Goal: Task Accomplishment & Management: Complete application form

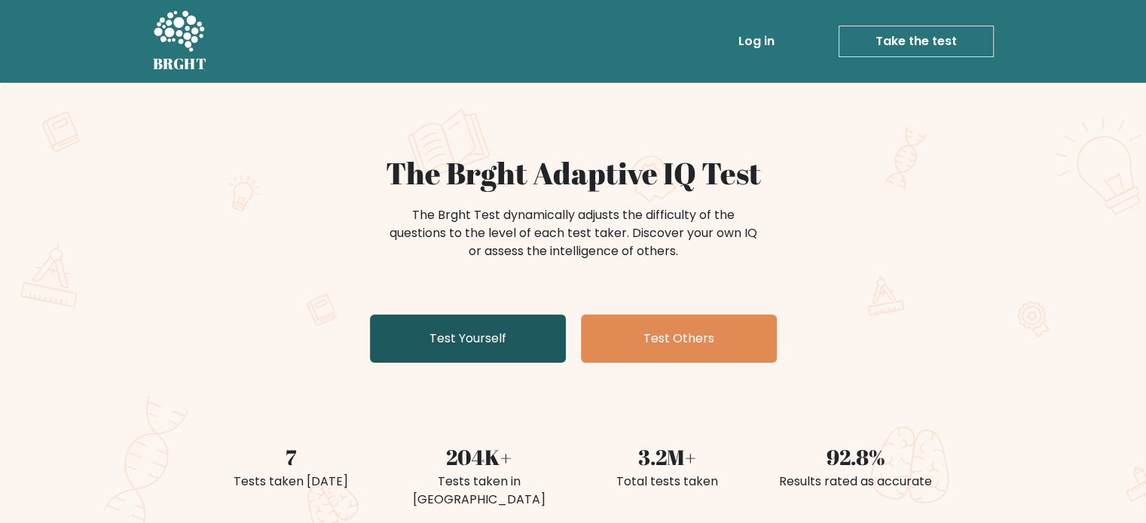
click at [536, 337] on link "Test Yourself" at bounding box center [468, 339] width 196 height 48
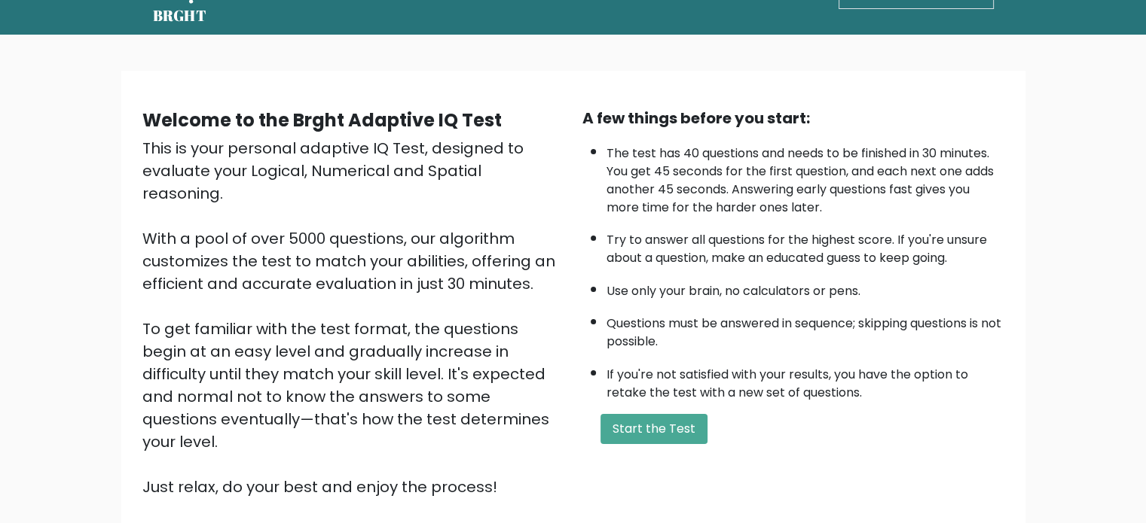
scroll to position [75, 0]
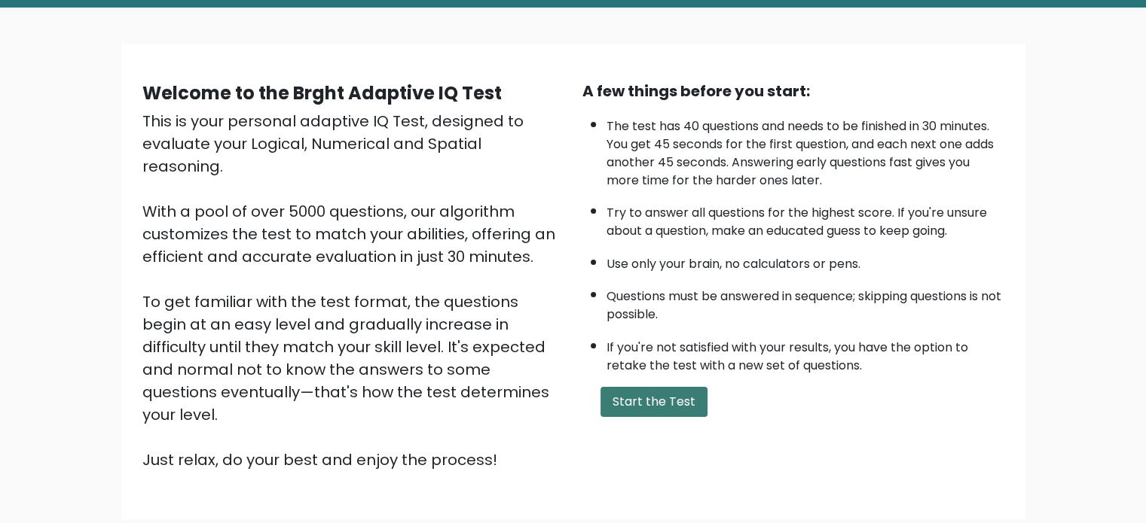
click at [654, 388] on button "Start the Test" at bounding box center [653, 402] width 107 height 30
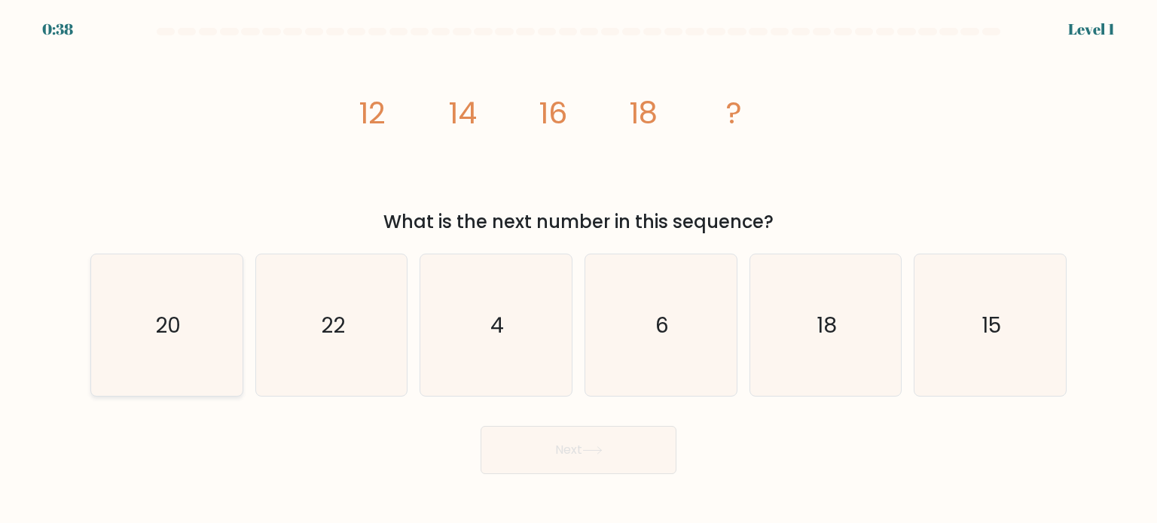
click at [188, 340] on icon "20" at bounding box center [167, 326] width 142 height 142
click at [578, 270] on input "a. 20" at bounding box center [578, 266] width 1 height 8
radio input "true"
click at [666, 450] on button "Next" at bounding box center [579, 450] width 196 height 48
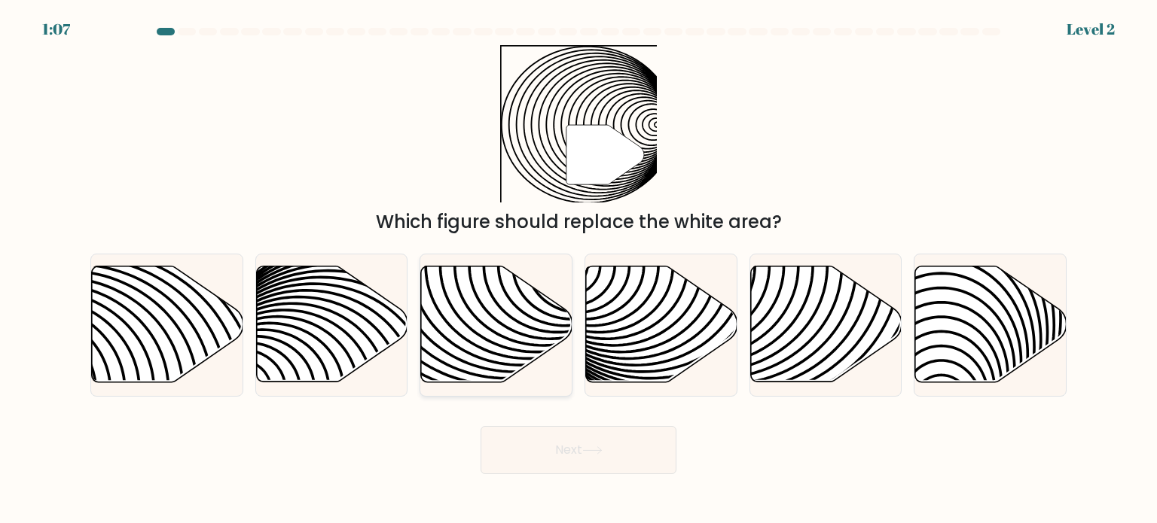
click at [464, 331] on icon at bounding box center [496, 325] width 151 height 116
click at [578, 270] on input "c." at bounding box center [578, 266] width 1 height 8
radio input "true"
click at [543, 463] on button "Next" at bounding box center [579, 450] width 196 height 48
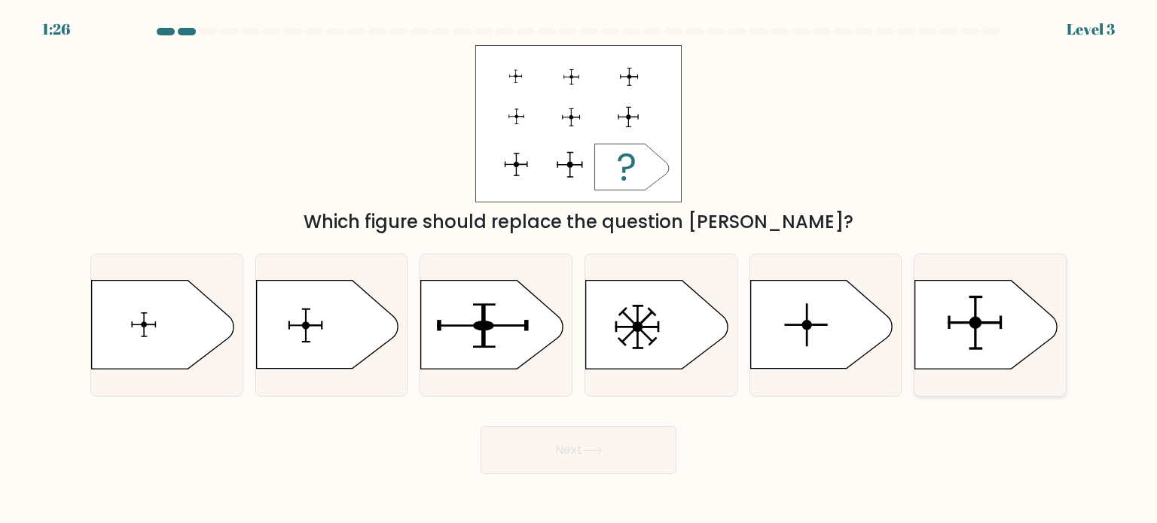
click at [1012, 343] on icon at bounding box center [986, 325] width 142 height 88
click at [579, 270] on input "f." at bounding box center [578, 266] width 1 height 8
radio input "true"
click at [560, 457] on button "Next" at bounding box center [579, 450] width 196 height 48
click at [627, 448] on button "Next" at bounding box center [579, 450] width 196 height 48
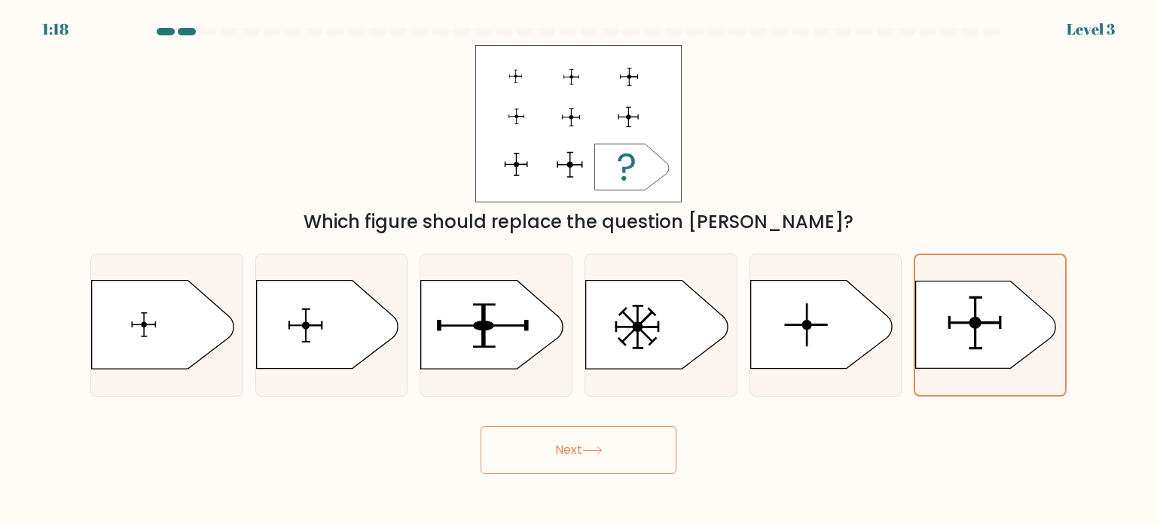
click at [551, 442] on button "Next" at bounding box center [579, 450] width 196 height 48
click at [702, 445] on div "Next" at bounding box center [578, 444] width 994 height 59
click at [1033, 327] on icon at bounding box center [986, 325] width 140 height 87
click at [579, 270] on input "f." at bounding box center [578, 266] width 1 height 8
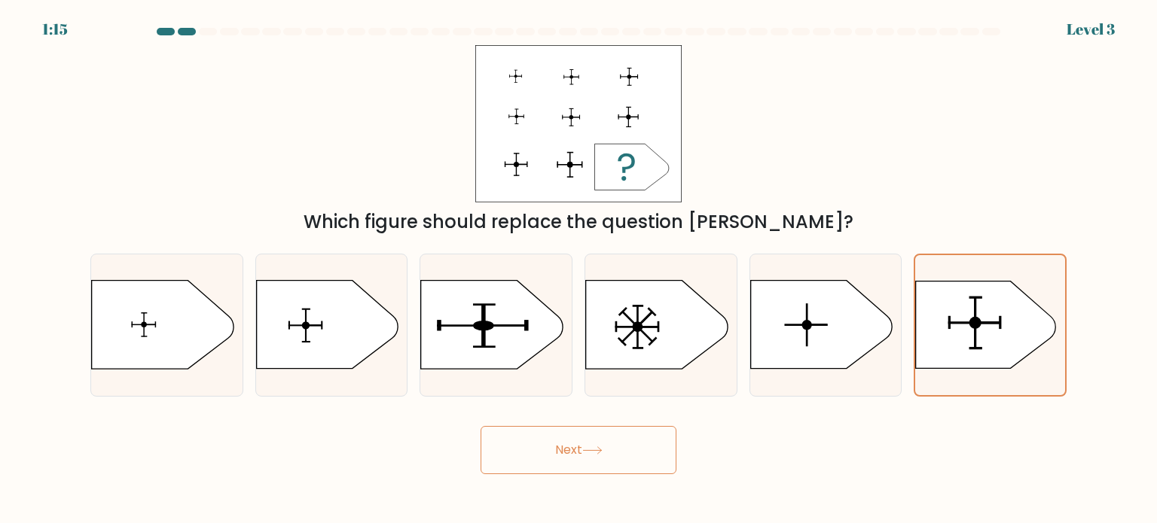
click at [598, 430] on button "Next" at bounding box center [579, 450] width 196 height 48
click at [594, 467] on button "Next" at bounding box center [579, 450] width 196 height 48
click at [608, 457] on button "Next" at bounding box center [579, 450] width 196 height 48
click at [1001, 377] on div at bounding box center [990, 325] width 153 height 143
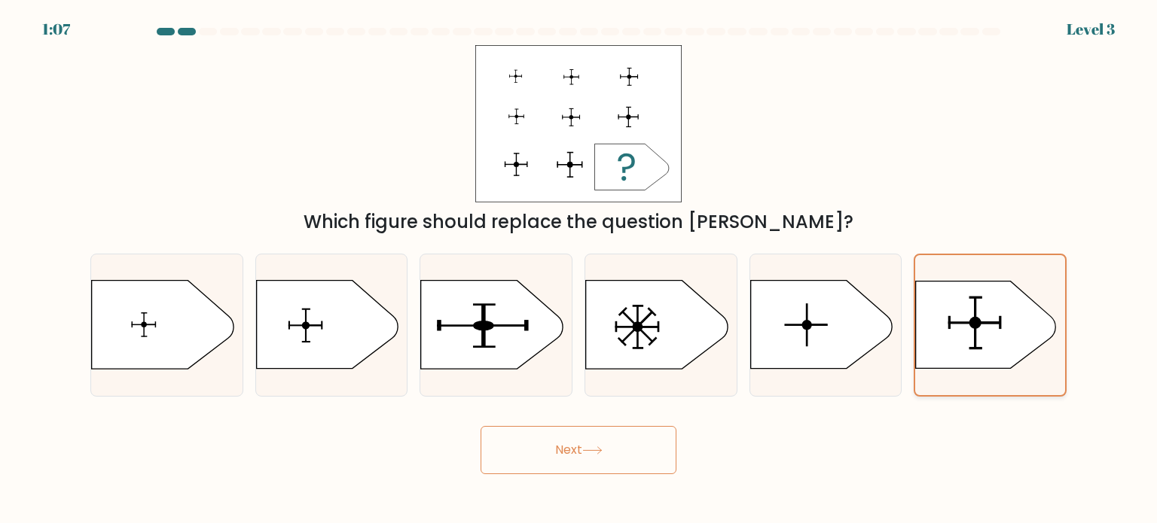
click at [579, 270] on input "f." at bounding box center [578, 266] width 1 height 8
click at [862, 359] on icon at bounding box center [825, 325] width 151 height 90
click at [579, 270] on input "e." at bounding box center [578, 266] width 1 height 8
radio input "true"
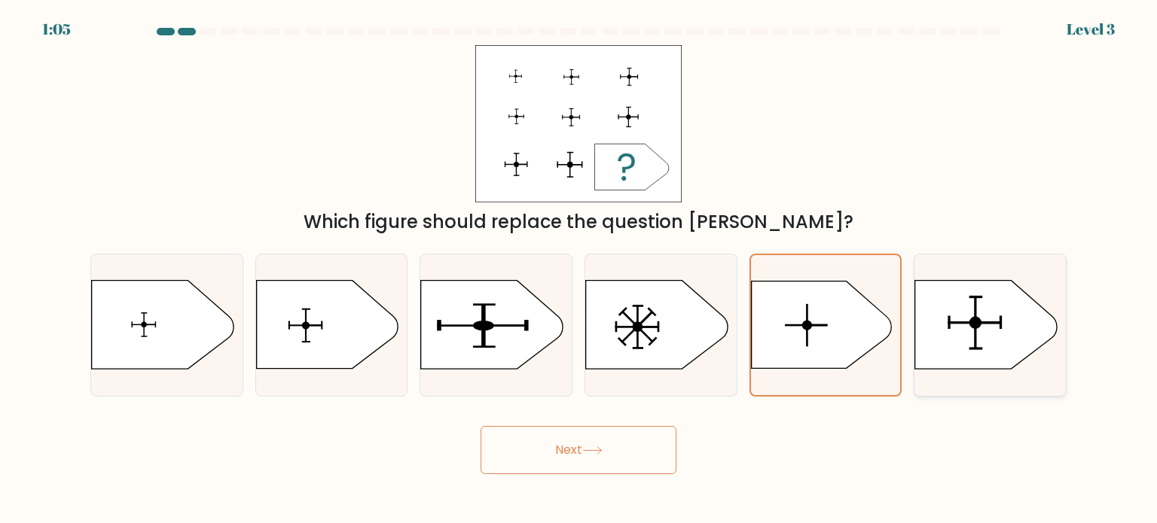
click at [946, 345] on icon at bounding box center [986, 325] width 142 height 88
click at [579, 270] on input "f." at bounding box center [578, 266] width 1 height 8
radio input "true"
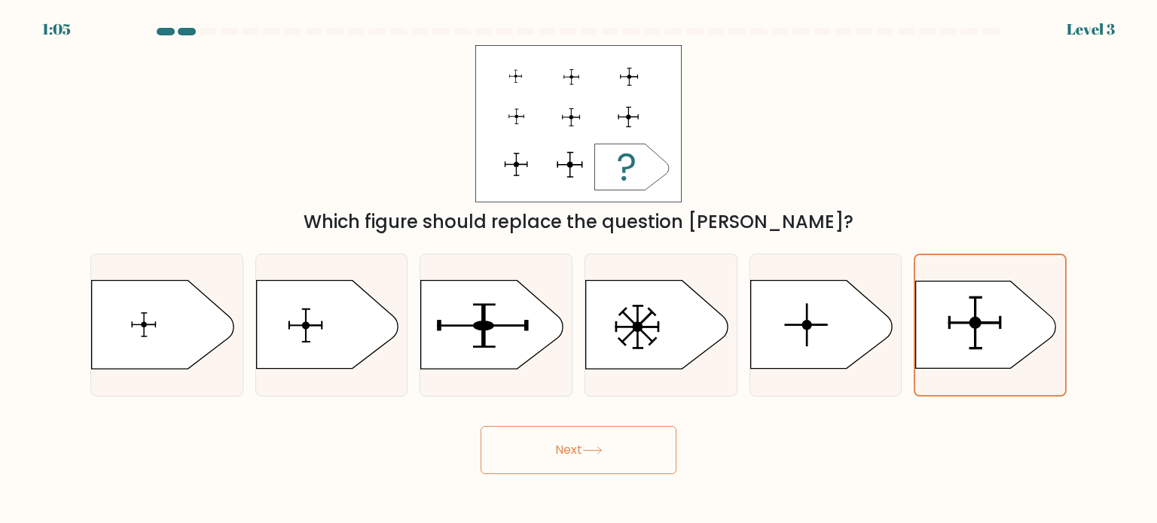
click at [527, 445] on button "Next" at bounding box center [579, 450] width 196 height 48
click at [578, 449] on button "Next" at bounding box center [579, 450] width 196 height 48
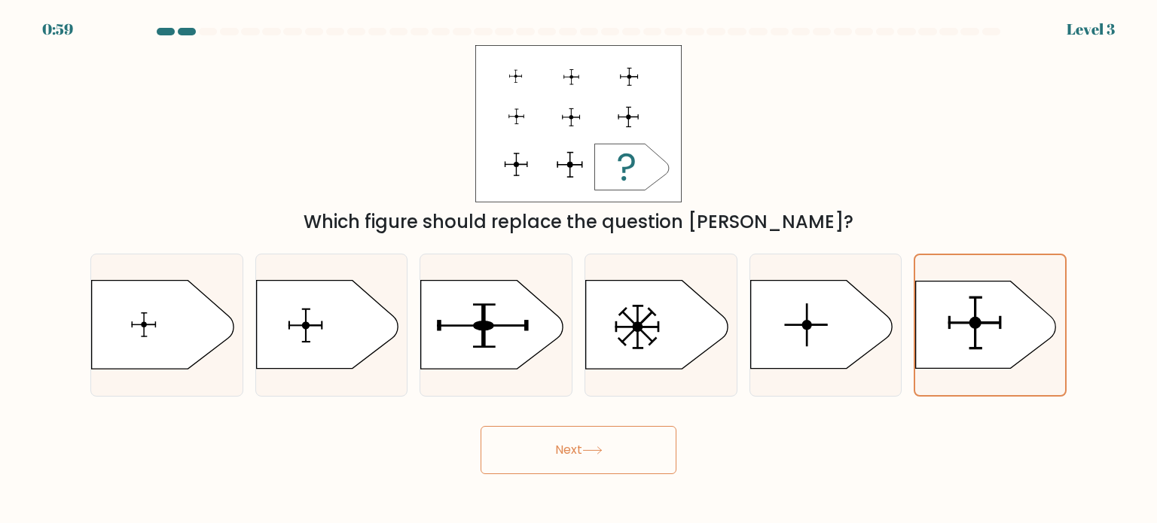
click at [578, 449] on button "Next" at bounding box center [579, 450] width 196 height 48
click at [753, 316] on icon at bounding box center [821, 325] width 142 height 88
click at [579, 270] on input "e." at bounding box center [578, 266] width 1 height 8
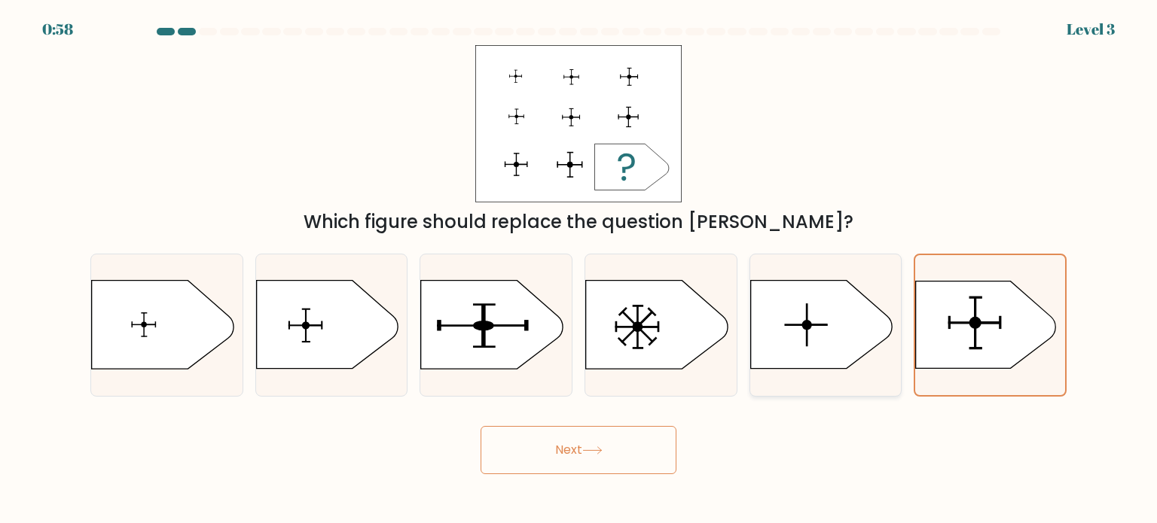
radio input "true"
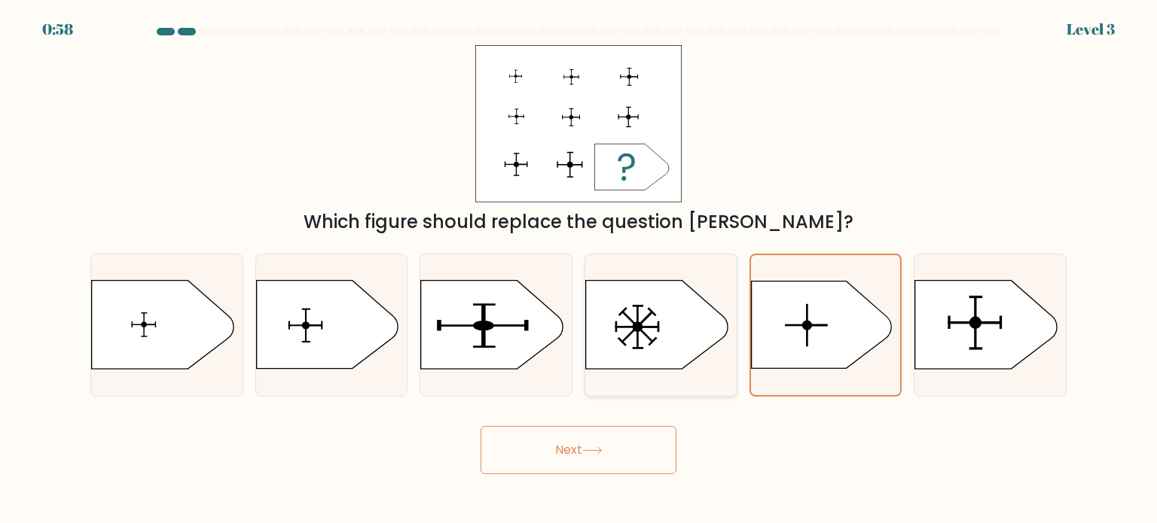
click at [674, 331] on icon at bounding box center [657, 325] width 142 height 88
click at [579, 270] on input "d." at bounding box center [578, 266] width 1 height 8
radio input "true"
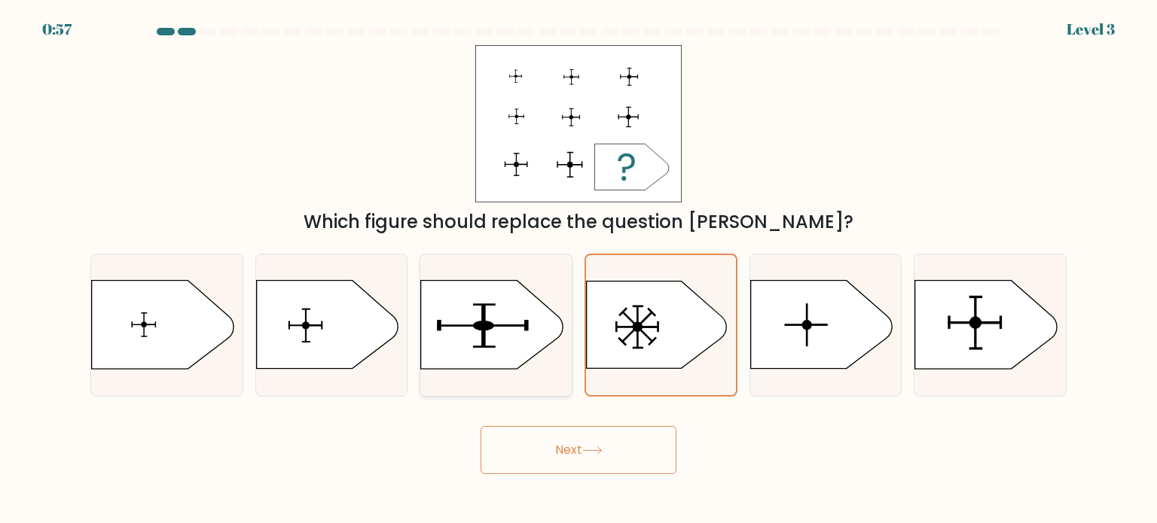
click at [534, 333] on icon at bounding box center [492, 325] width 142 height 88
click at [578, 270] on input "c." at bounding box center [578, 266] width 1 height 8
radio input "true"
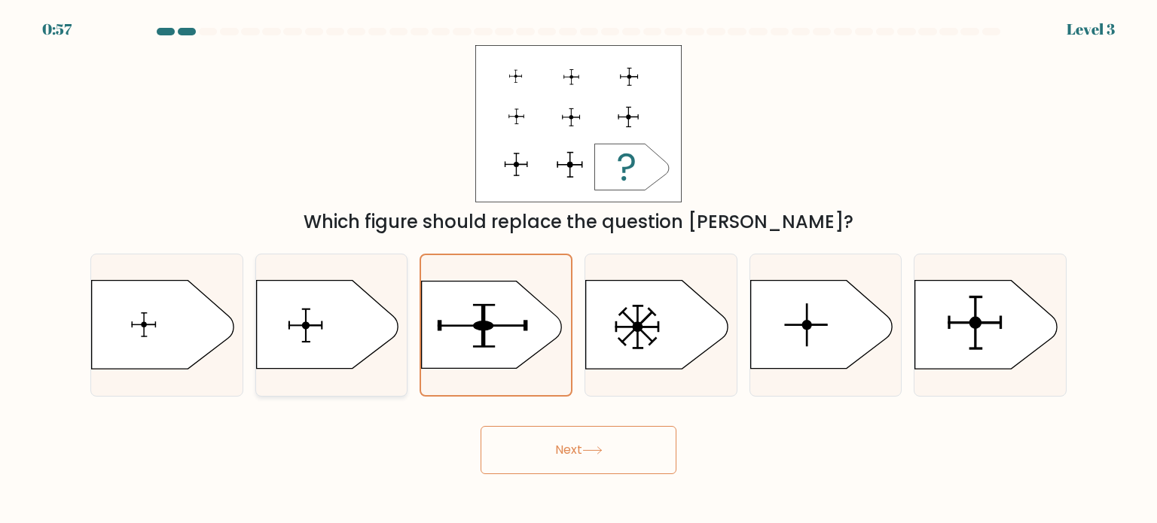
click at [292, 361] on icon at bounding box center [327, 325] width 142 height 88
click at [578, 270] on input "b." at bounding box center [578, 266] width 1 height 8
radio input "true"
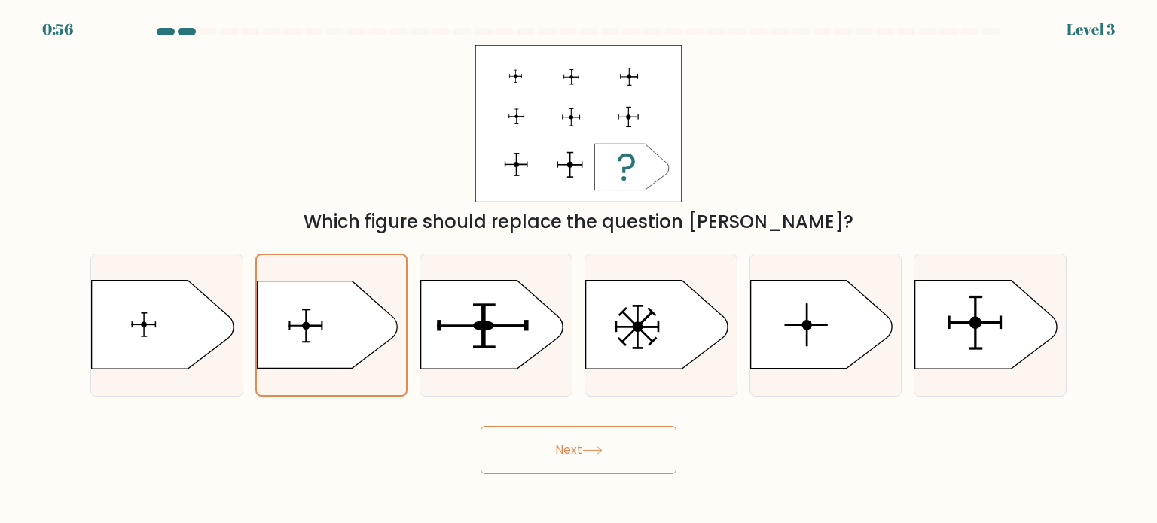
click at [607, 468] on button "Next" at bounding box center [579, 450] width 196 height 48
click at [625, 452] on button "Next" at bounding box center [579, 450] width 196 height 48
click at [987, 340] on icon at bounding box center [986, 325] width 142 height 88
click at [579, 270] on input "f." at bounding box center [578, 266] width 1 height 8
radio input "true"
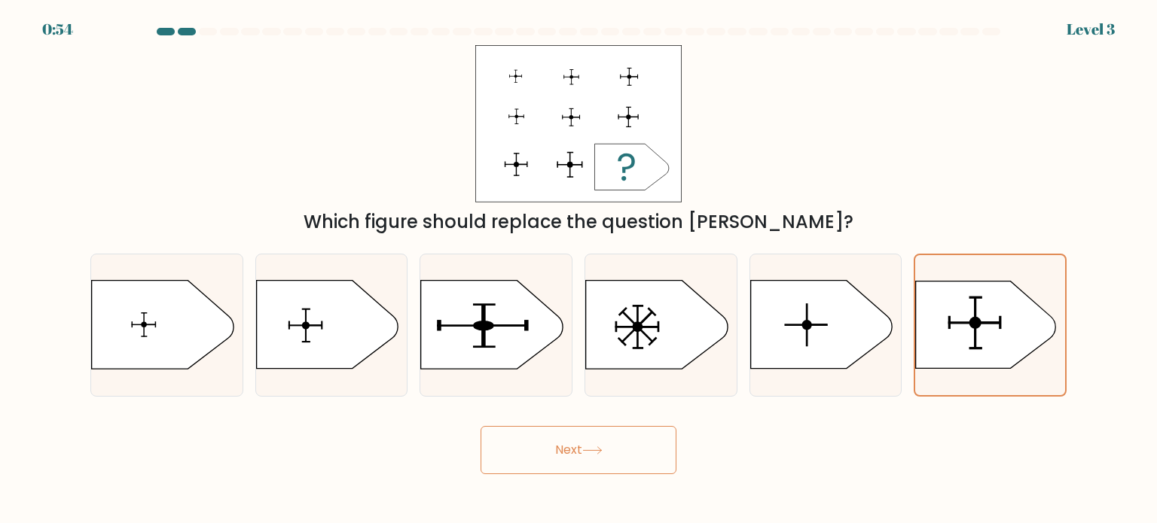
click at [589, 458] on button "Next" at bounding box center [579, 450] width 196 height 48
click at [588, 455] on button "Next" at bounding box center [579, 450] width 196 height 48
click at [603, 448] on icon at bounding box center [592, 451] width 20 height 8
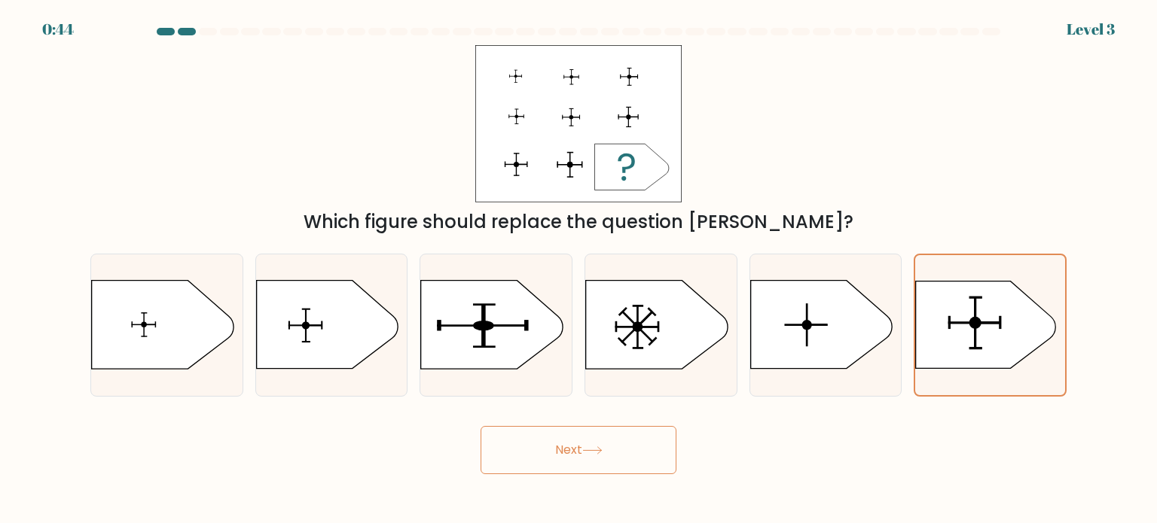
click at [603, 448] on icon at bounding box center [592, 451] width 20 height 8
click at [603, 470] on button "Next" at bounding box center [579, 450] width 196 height 48
click at [609, 466] on button "Next" at bounding box center [579, 450] width 196 height 48
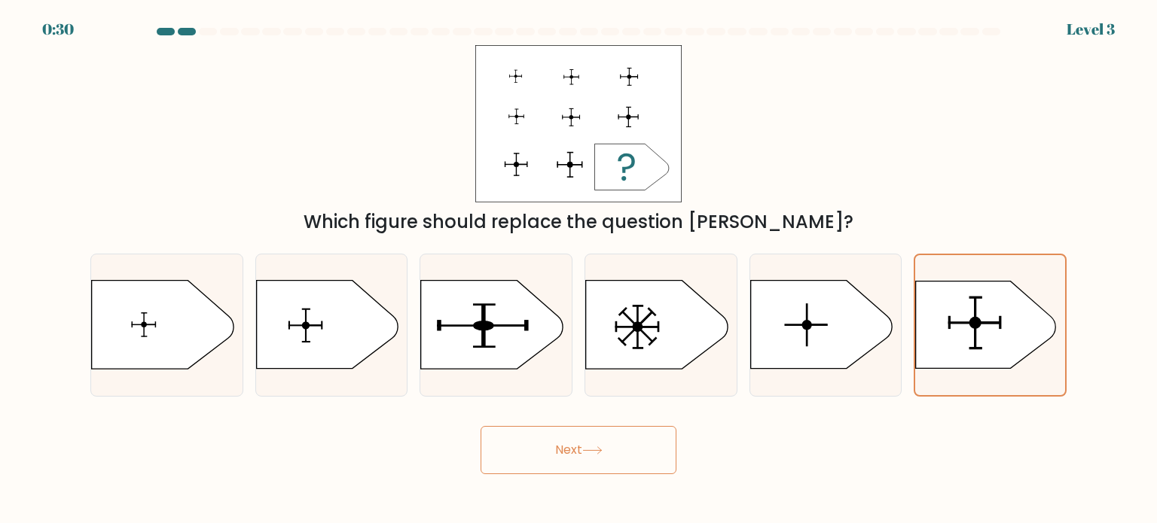
click at [609, 466] on button "Next" at bounding box center [579, 450] width 196 height 48
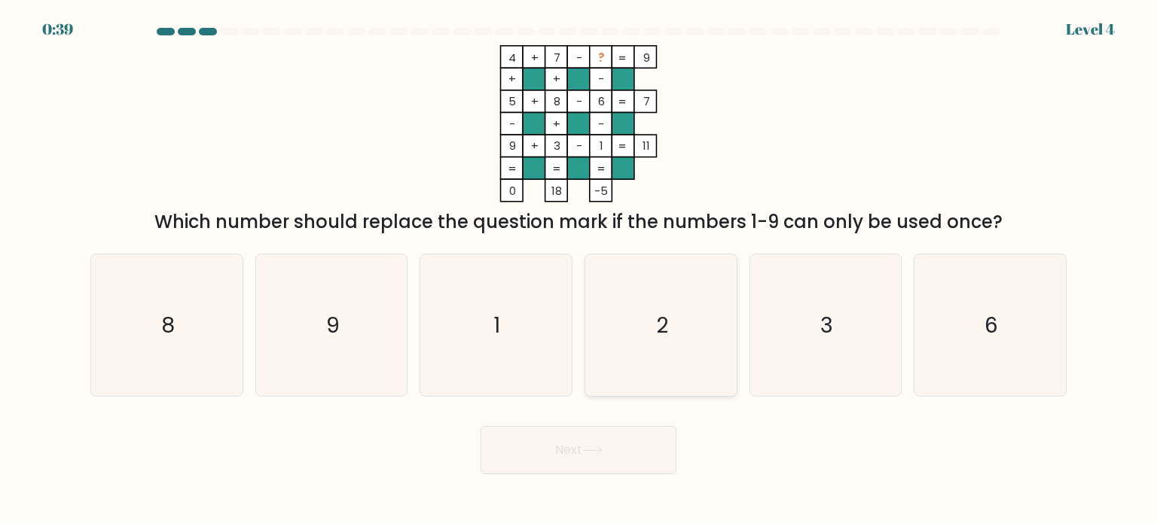
click at [640, 313] on icon "2" at bounding box center [661, 326] width 142 height 142
click at [579, 270] on input "d. 2" at bounding box center [578, 266] width 1 height 8
radio input "true"
click at [597, 459] on button "Next" at bounding box center [579, 450] width 196 height 48
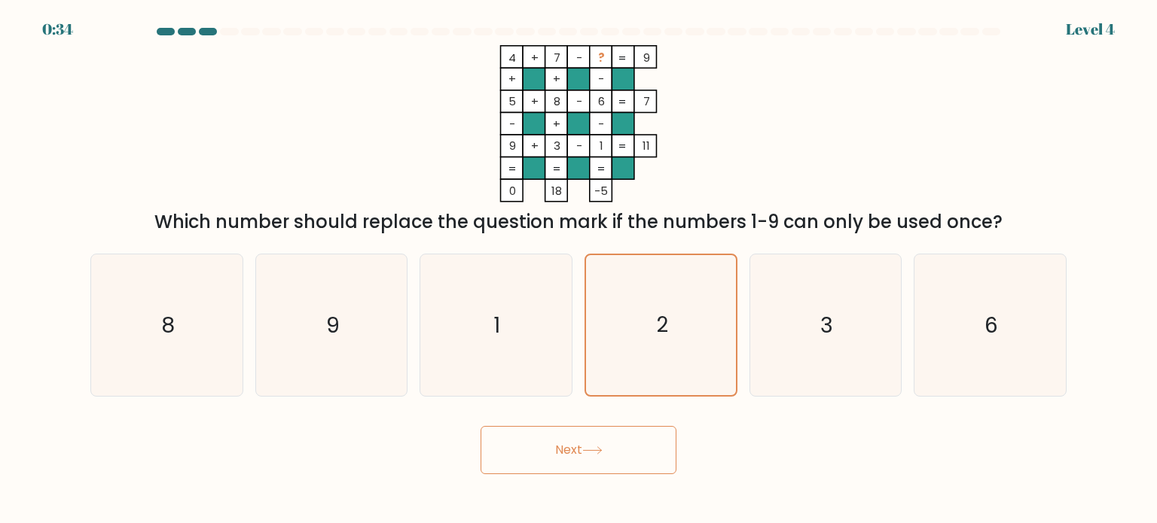
click at [597, 459] on button "Next" at bounding box center [579, 450] width 196 height 48
click at [597, 454] on icon at bounding box center [592, 451] width 20 height 8
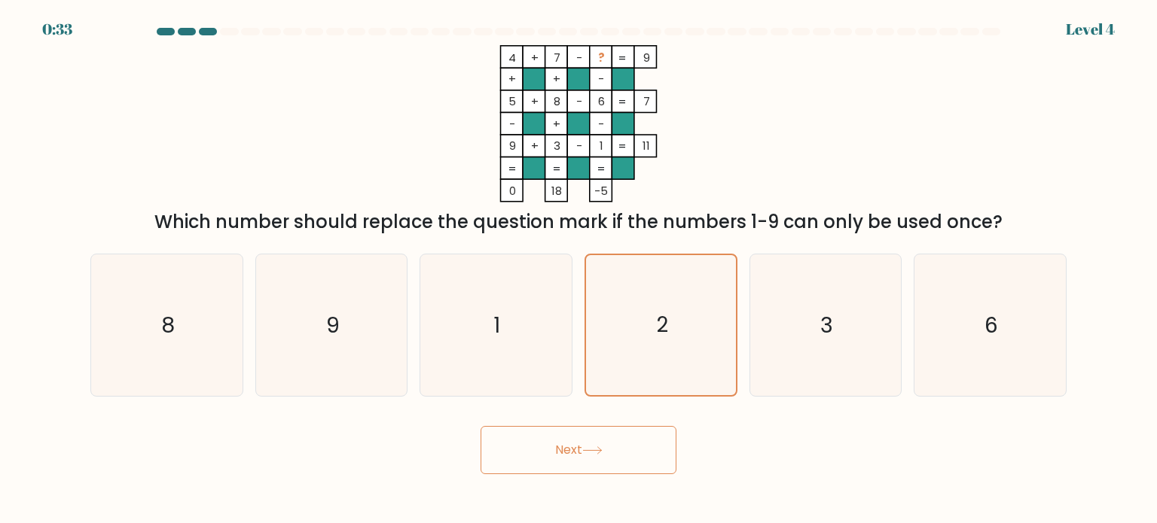
click at [597, 454] on icon at bounding box center [592, 451] width 20 height 8
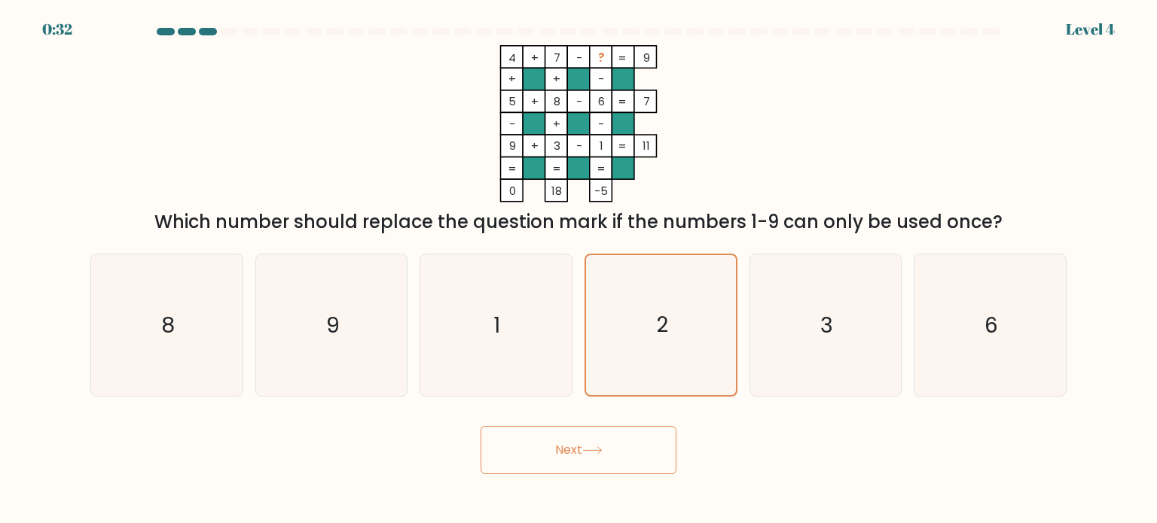
click at [597, 454] on icon at bounding box center [592, 451] width 20 height 8
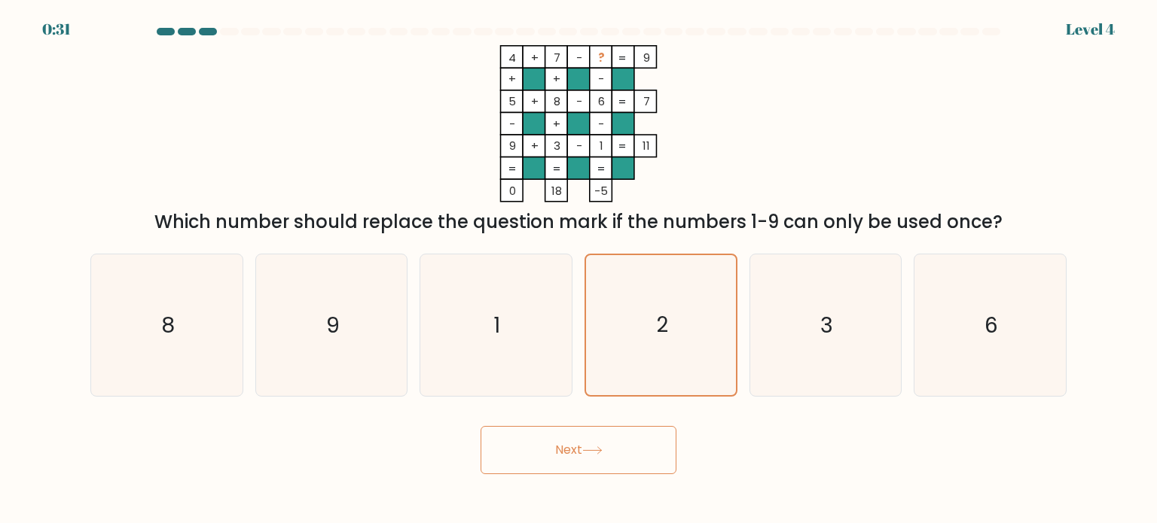
click at [597, 454] on icon at bounding box center [592, 451] width 20 height 8
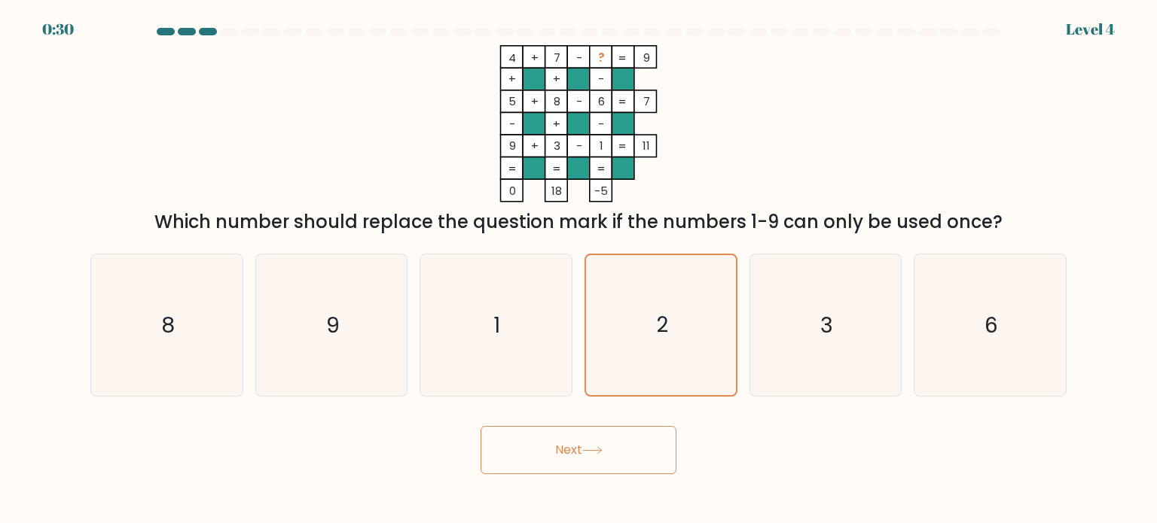
click at [597, 454] on icon at bounding box center [592, 451] width 20 height 8
click at [598, 444] on button "Next" at bounding box center [579, 450] width 196 height 48
drag, startPoint x: 963, startPoint y: 433, endPoint x: 825, endPoint y: 432, distance: 138.6
click at [969, 433] on div "Next" at bounding box center [578, 444] width 994 height 59
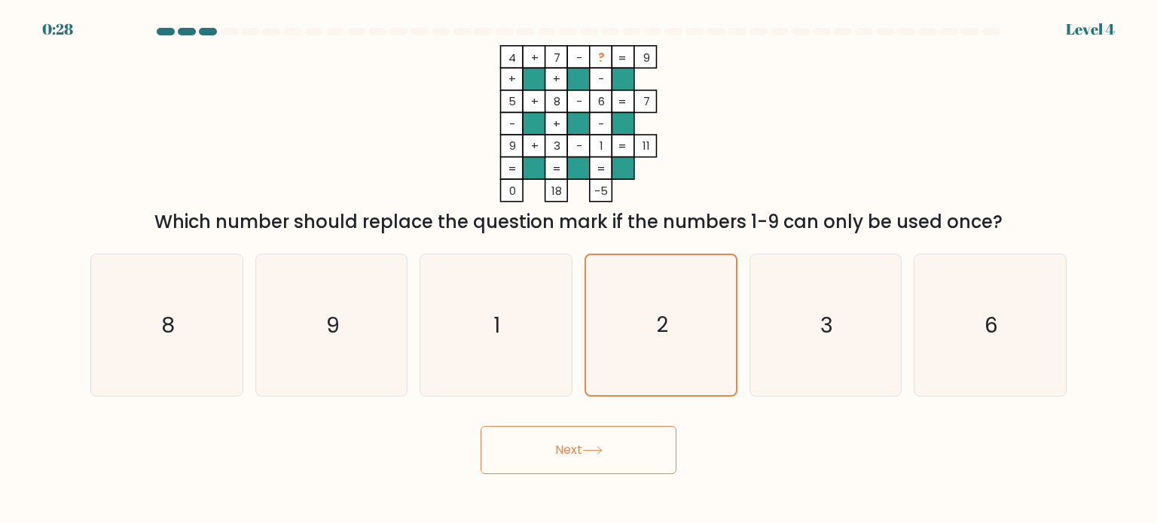
drag, startPoint x: 669, startPoint y: 453, endPoint x: 655, endPoint y: 451, distance: 13.7
click at [655, 451] on button "Next" at bounding box center [579, 450] width 196 height 48
click at [655, 450] on button "Next" at bounding box center [579, 450] width 196 height 48
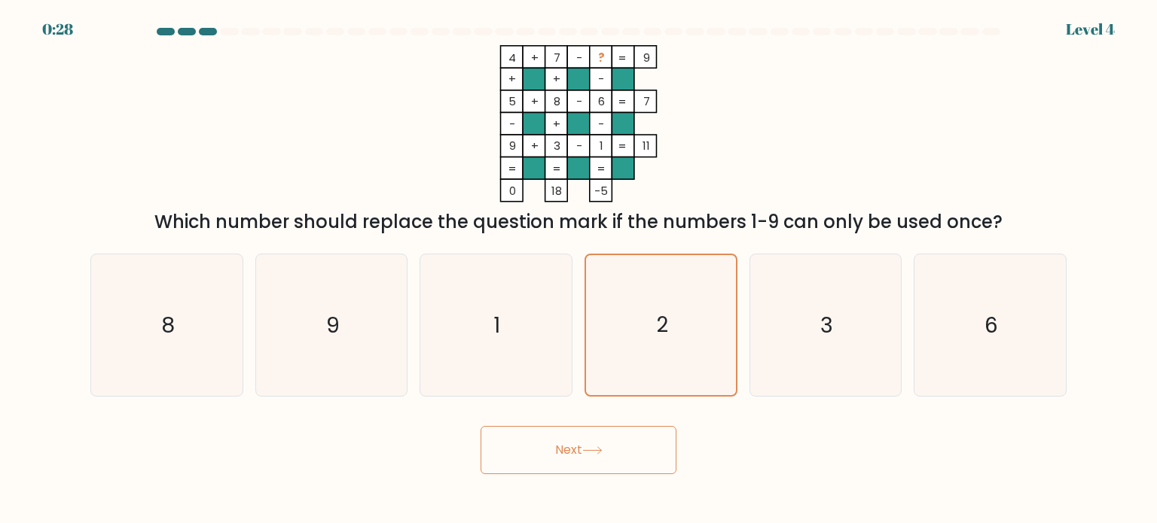
click at [655, 450] on button "Next" at bounding box center [579, 450] width 196 height 48
click at [525, 453] on button "Next" at bounding box center [579, 450] width 196 height 48
click at [129, 122] on div "4 + 7 - ? 9 + + - 5 + 8 - 6 7 - + - 9 + 3 - 1 = 11 = = = = 0 18 -5 = Which numb…" at bounding box center [578, 140] width 994 height 191
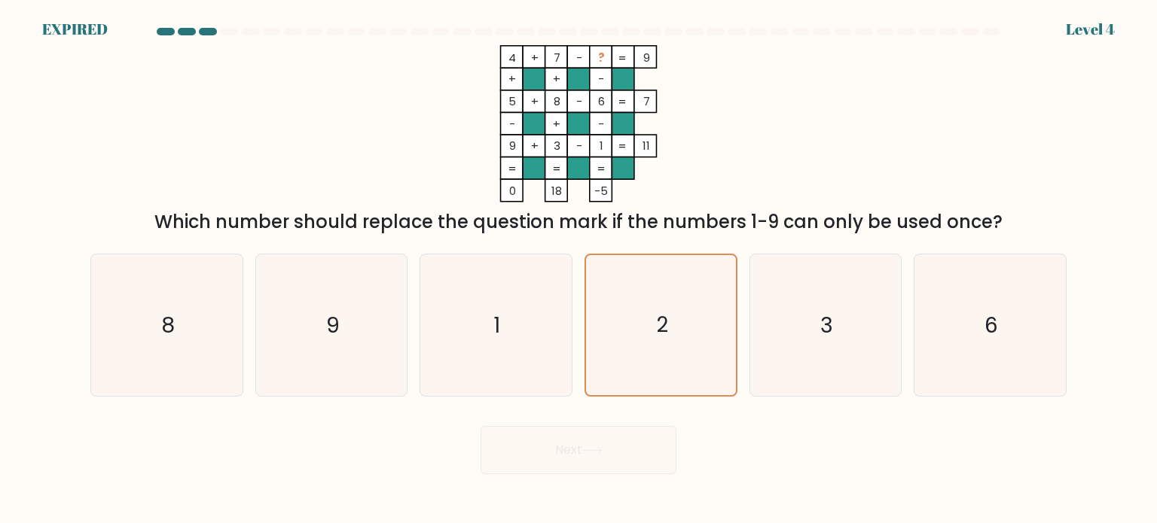
drag, startPoint x: 547, startPoint y: 436, endPoint x: 552, endPoint y: 456, distance: 20.3
click at [552, 455] on div "Next" at bounding box center [578, 444] width 994 height 59
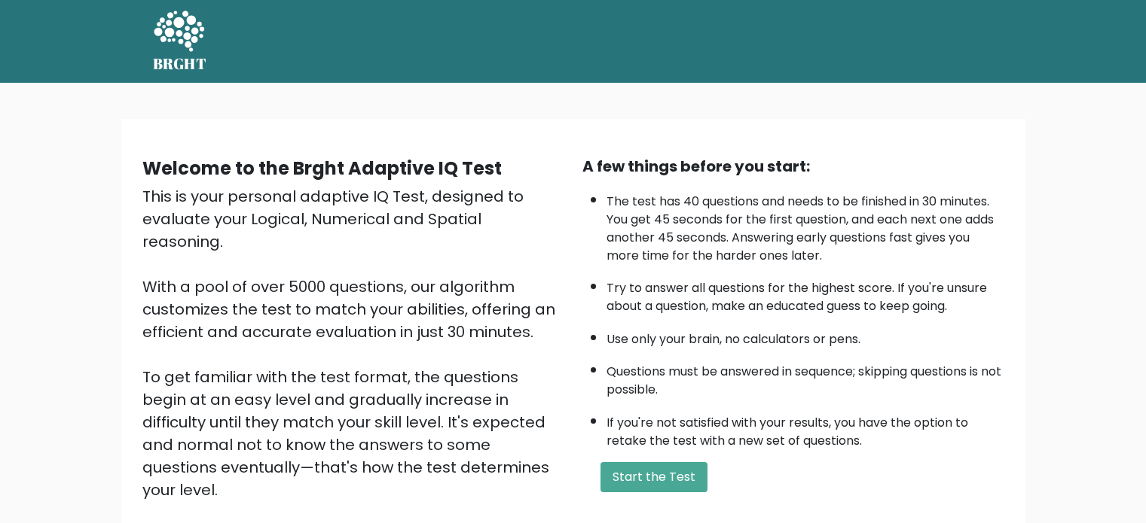
scroll to position [75, 0]
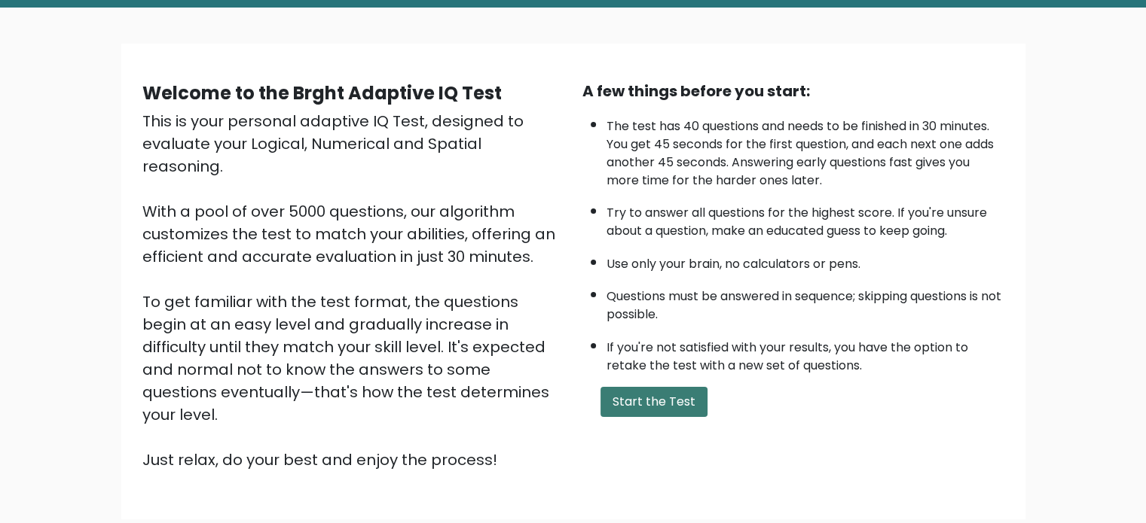
click at [676, 404] on button "Start the Test" at bounding box center [653, 402] width 107 height 30
